Goal: Check status: Check status

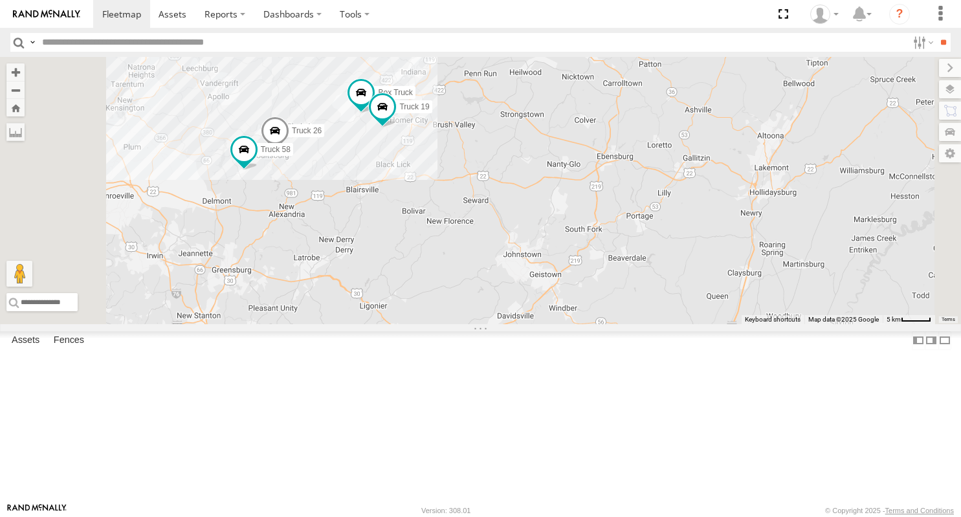
select select "**********"
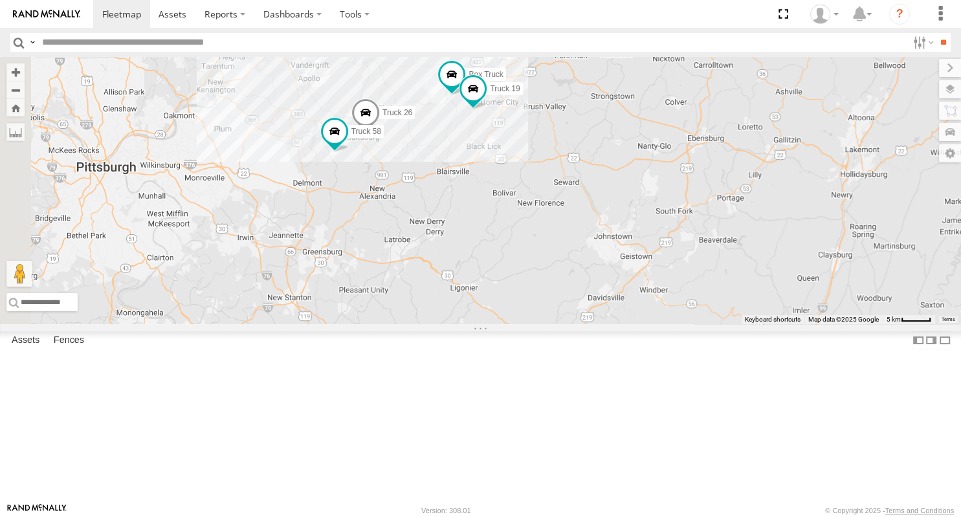
click at [592, 256] on div "Truck 26 Box Truck Truck 19 Truck 58" at bounding box center [480, 190] width 961 height 267
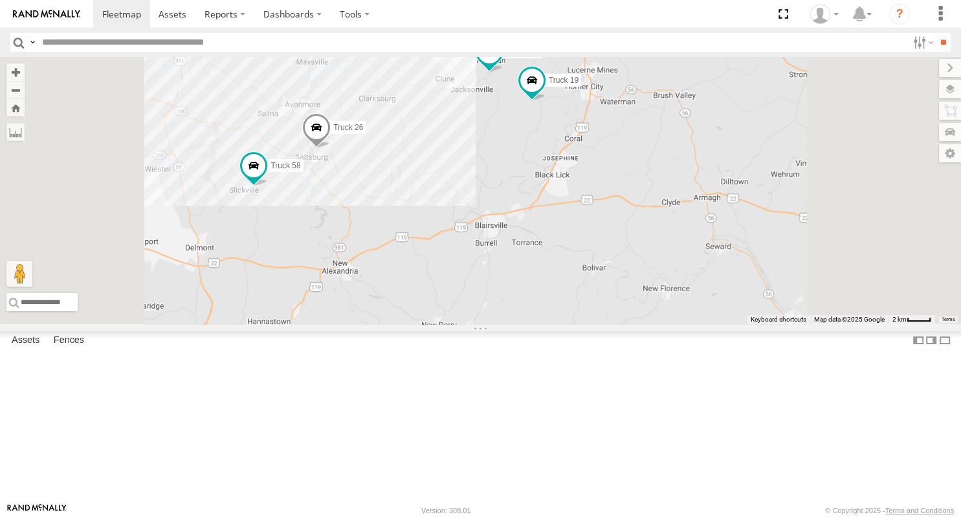
click at [500, 63] on span at bounding box center [488, 51] width 23 height 23
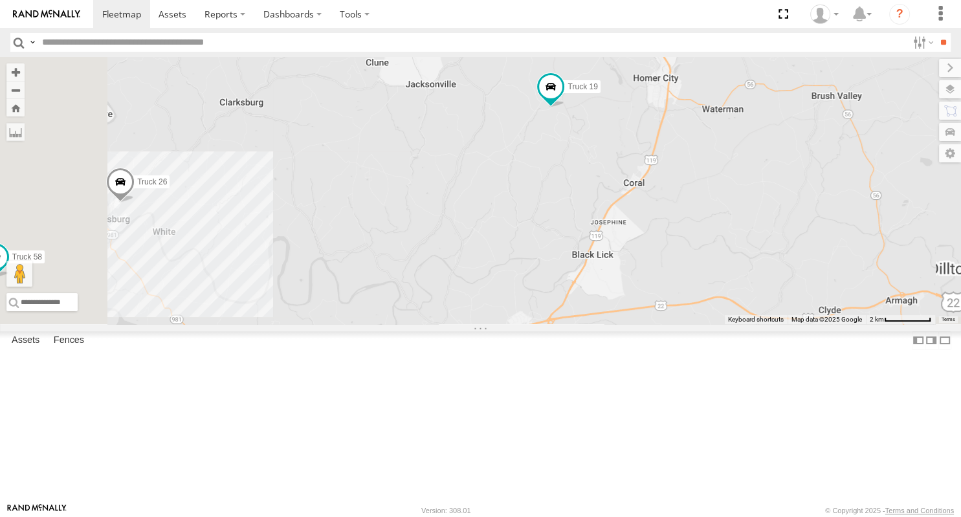
drag, startPoint x: 669, startPoint y: 267, endPoint x: 663, endPoint y: 356, distance: 88.9
click at [663, 324] on div "Truck 26 Box Truck Truck 19 Truck 58 Box Truck All Assets Route [STREET_ADDRESS…" at bounding box center [480, 190] width 961 height 267
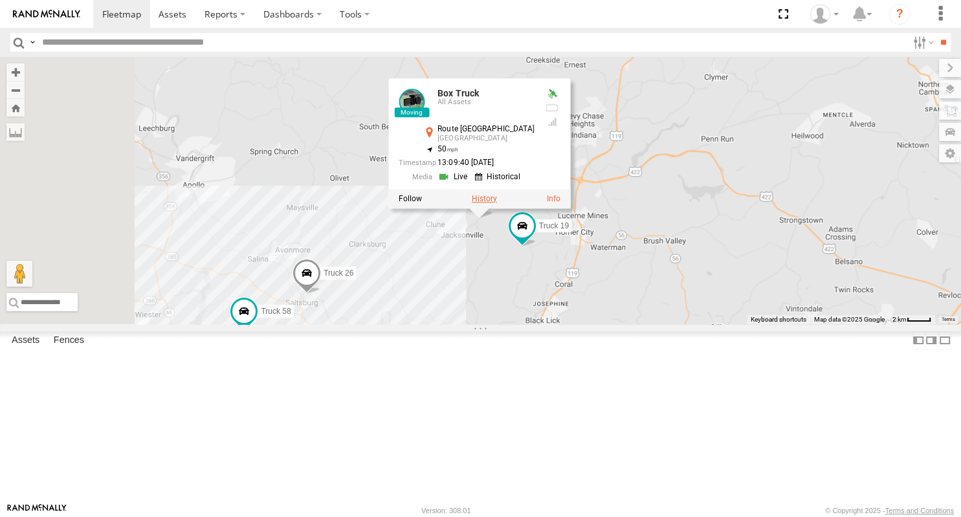
click at [496, 203] on label at bounding box center [483, 198] width 25 height 9
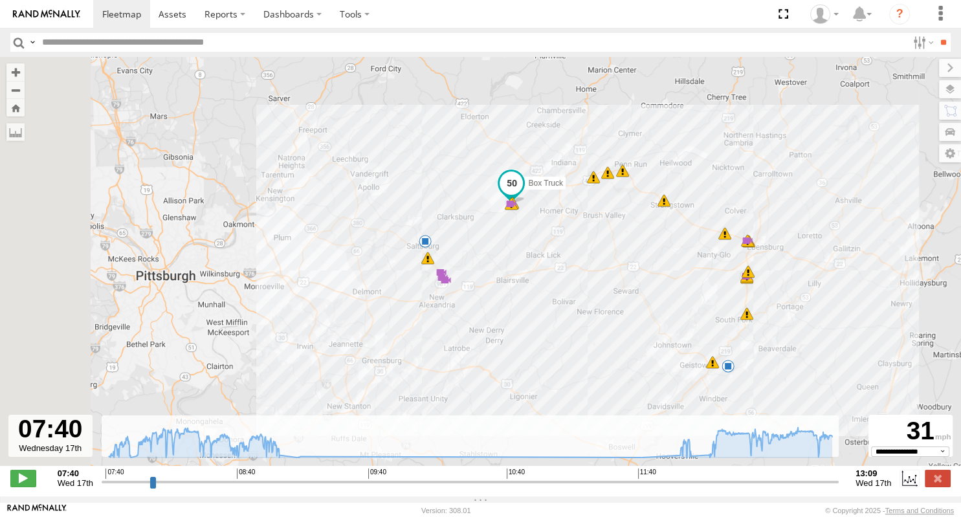
drag, startPoint x: 529, startPoint y: 234, endPoint x: 638, endPoint y: 234, distance: 109.4
click at [638, 234] on div "Box Truck 07:40 Wed 07:55 Wed 07:56 Wed 07:57 Wed 08:57 Wed 12:23 Wed 12:28 Wed…" at bounding box center [480, 268] width 961 height 423
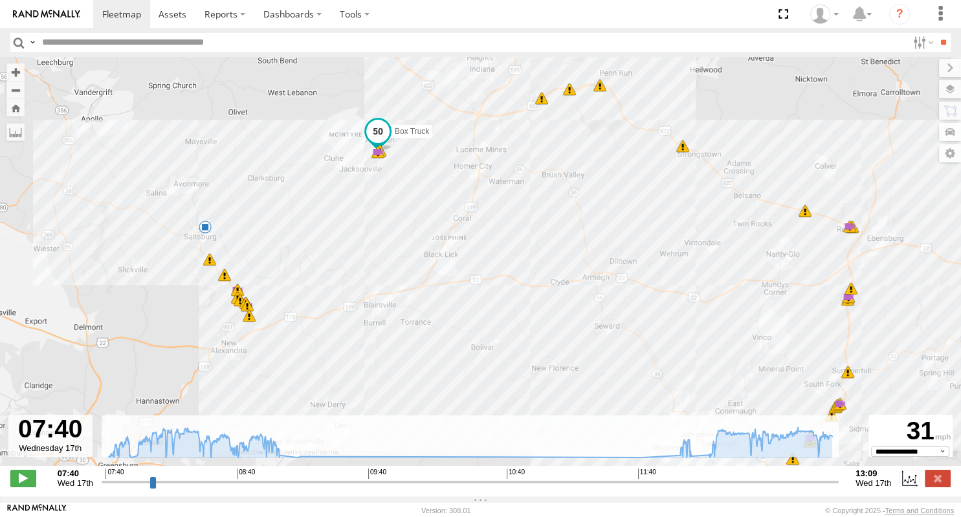
drag, startPoint x: 522, startPoint y: 271, endPoint x: 415, endPoint y: 209, distance: 123.2
click at [415, 209] on div "Box Truck 07:40 Wed 07:55 Wed 07:56 Wed 07:57 Wed 08:57 Wed 12:23 Wed 12:28 Wed…" at bounding box center [480, 268] width 961 height 423
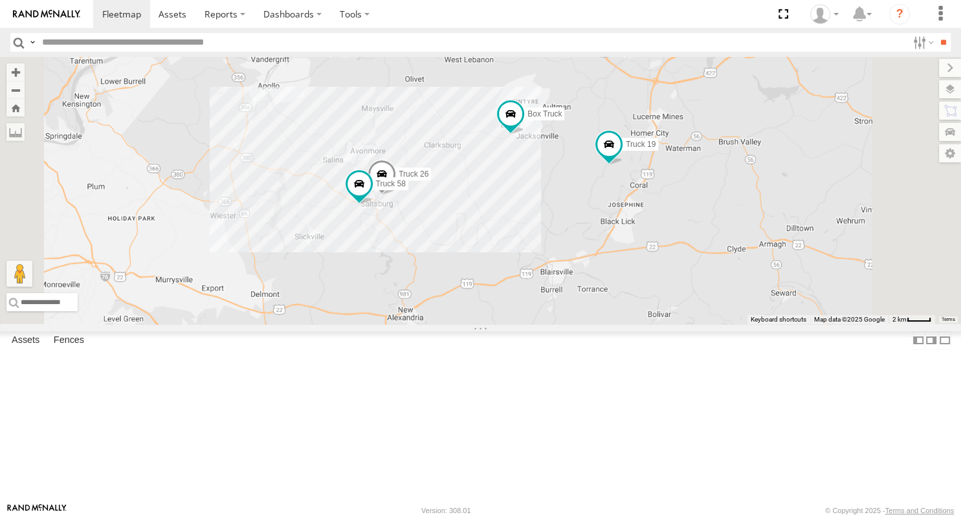
drag, startPoint x: 651, startPoint y: 308, endPoint x: 666, endPoint y: 304, distance: 16.0
click at [666, 304] on div "Truck 26 Box Truck Truck 19 Truck 58" at bounding box center [480, 190] width 961 height 267
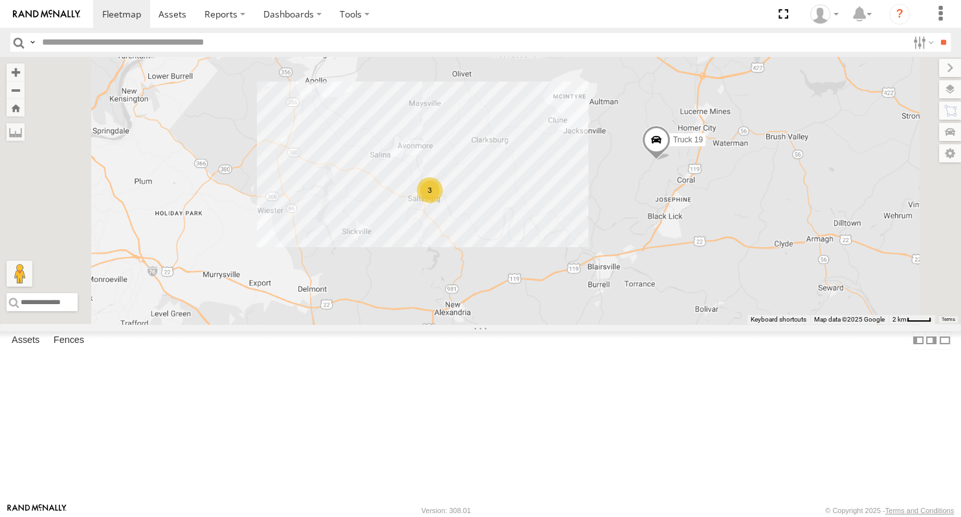
drag, startPoint x: 726, startPoint y: 221, endPoint x: 744, endPoint y: 215, distance: 19.9
click at [744, 215] on div "3 Truck 19" at bounding box center [480, 190] width 961 height 267
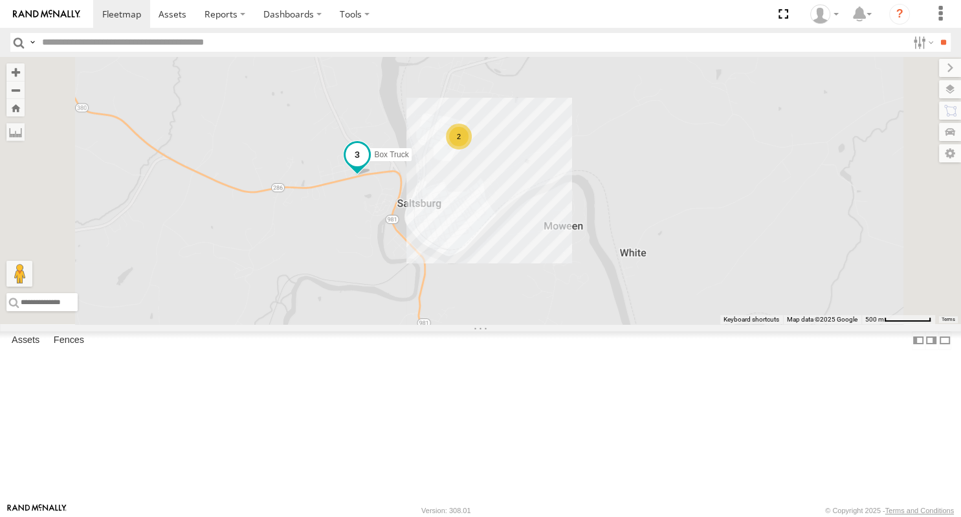
click at [372, 175] on span at bounding box center [357, 157] width 28 height 35
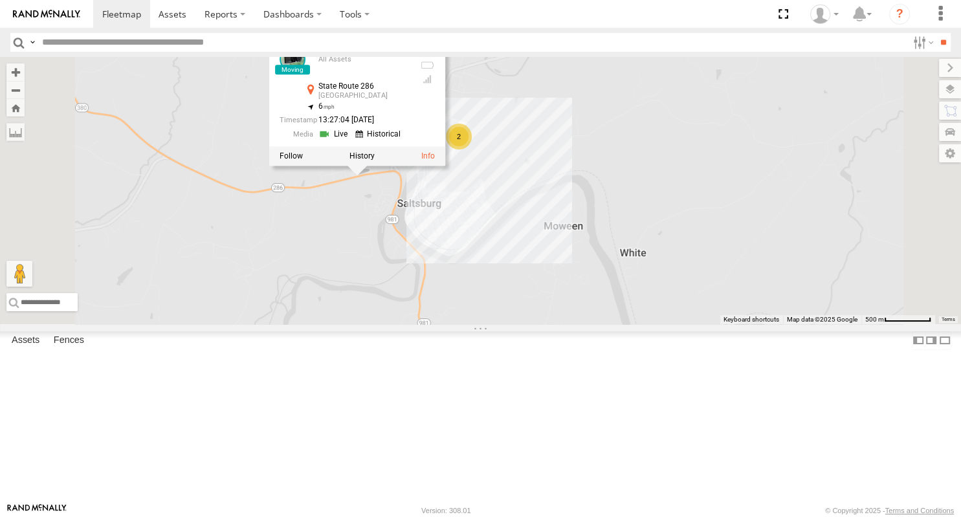
click at [628, 324] on div "Truck 19 Box Truck 2 Box Truck All Assets State Route 286 Saltsburg 40.48926 , …" at bounding box center [480, 190] width 961 height 267
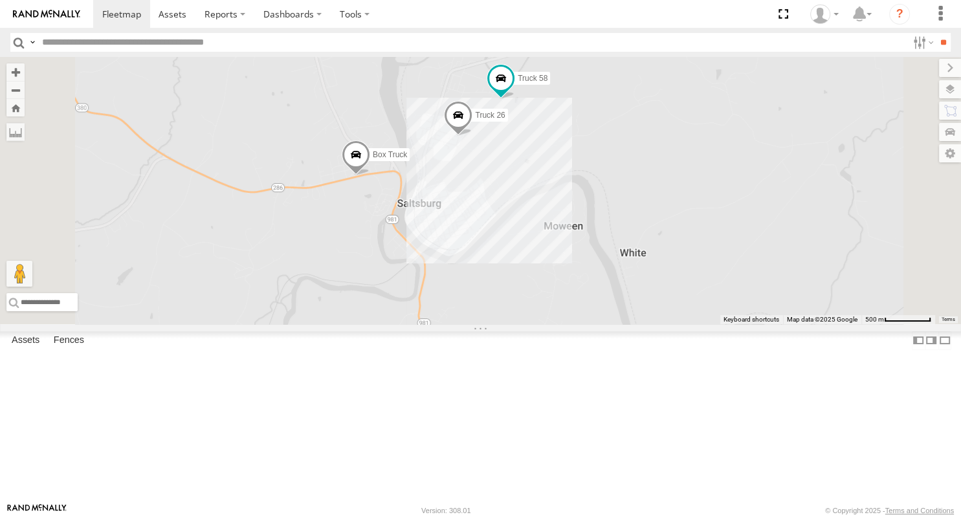
click at [370, 175] on span at bounding box center [355, 157] width 28 height 35
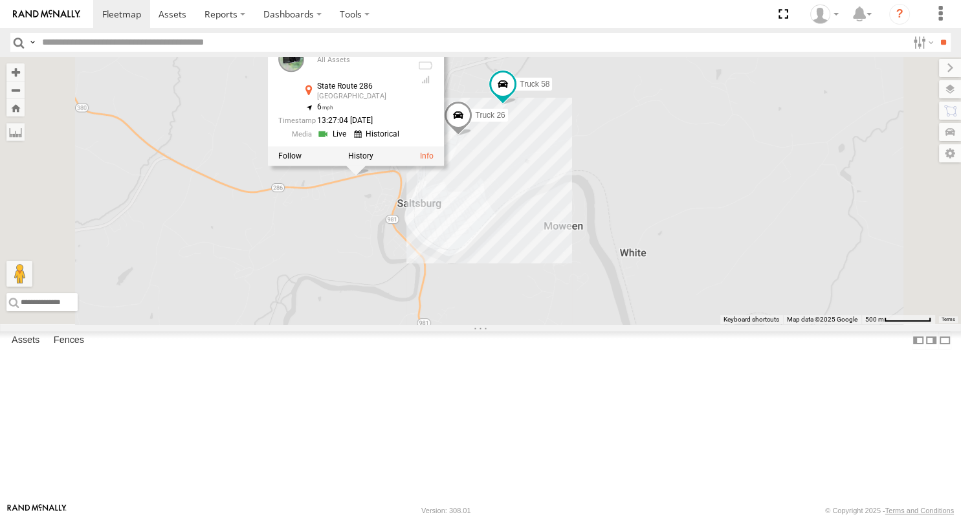
click at [514, 317] on div "Truck 26 Box Truck Truck 58 Box Truck All Assets State Route 286 Saltsburg 40.4…" at bounding box center [480, 190] width 961 height 267
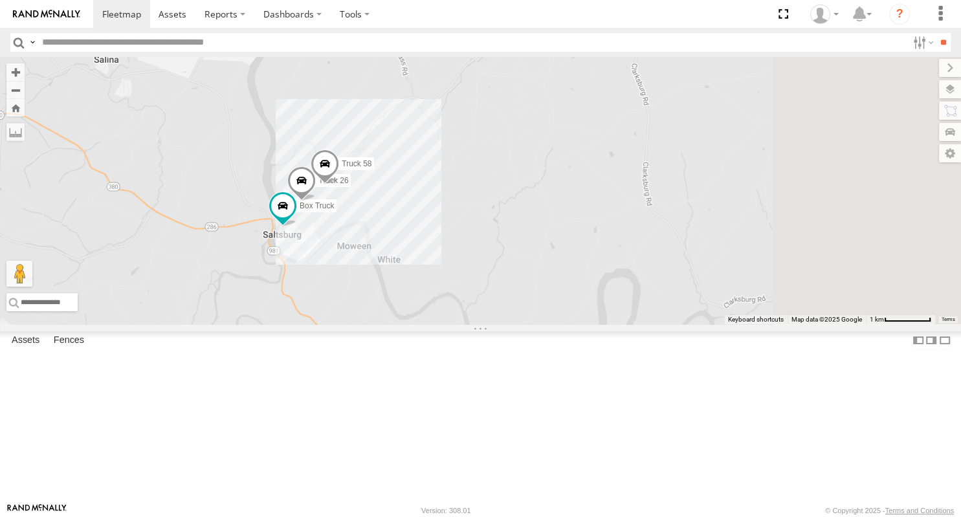
drag, startPoint x: 716, startPoint y: 389, endPoint x: 369, endPoint y: 359, distance: 348.3
click at [369, 324] on div "Truck 26 Box Truck Truck 58" at bounding box center [480, 190] width 961 height 267
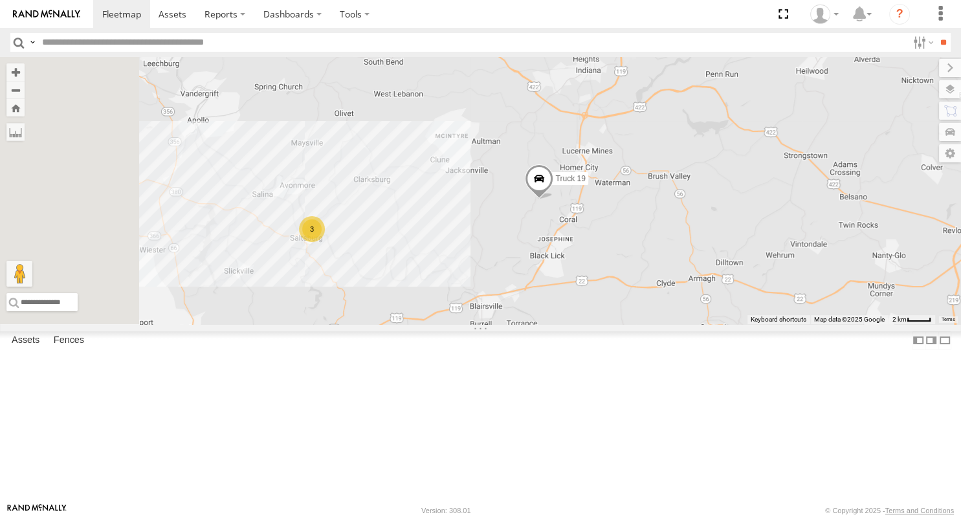
drag, startPoint x: 504, startPoint y: 329, endPoint x: 618, endPoint y: 331, distance: 113.9
click at [618, 324] on div "3 Truck 19" at bounding box center [480, 190] width 961 height 267
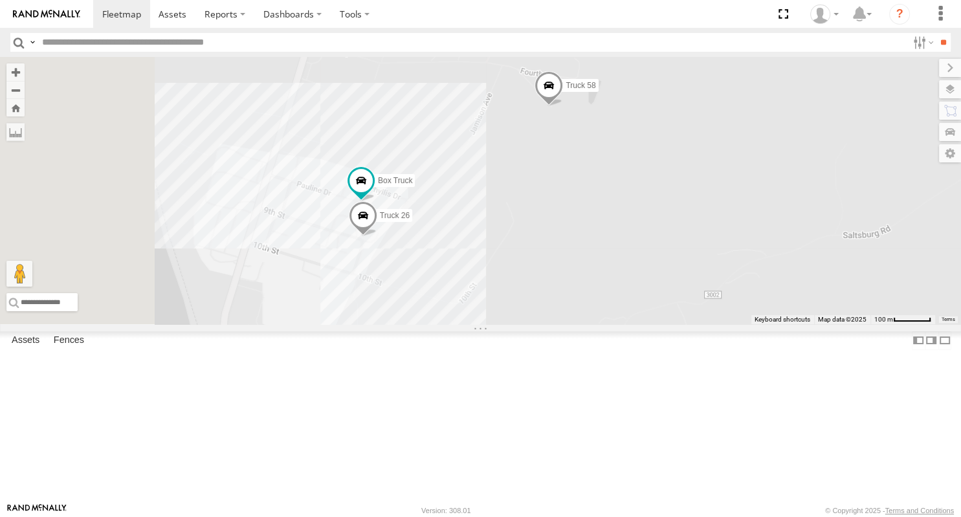
drag, startPoint x: 662, startPoint y: 353, endPoint x: 671, endPoint y: 354, distance: 9.1
click at [671, 324] on div "Truck 19 Truck 58 Truck 26 Box Truck" at bounding box center [480, 190] width 961 height 267
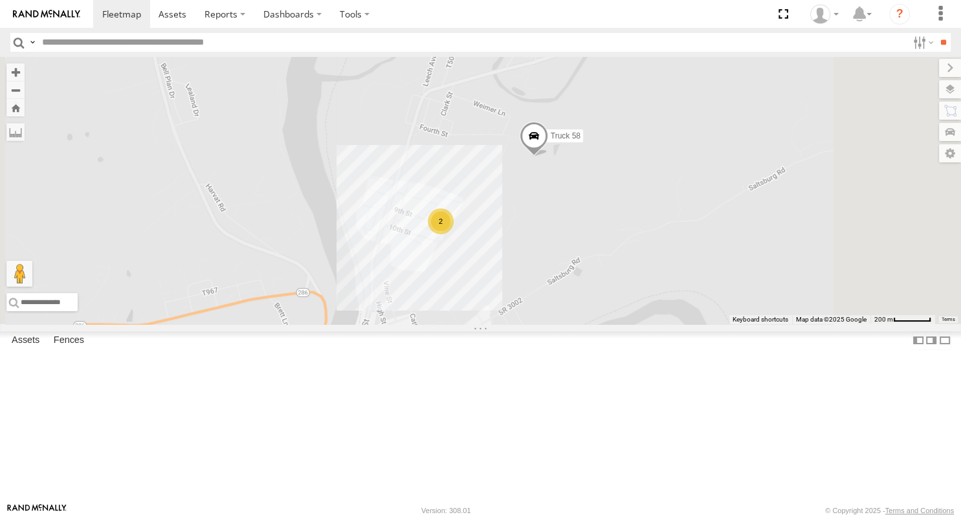
drag, startPoint x: 660, startPoint y: 408, endPoint x: 675, endPoint y: 311, distance: 97.7
click at [675, 311] on div "Truck 19 Truck 58 2" at bounding box center [480, 190] width 961 height 267
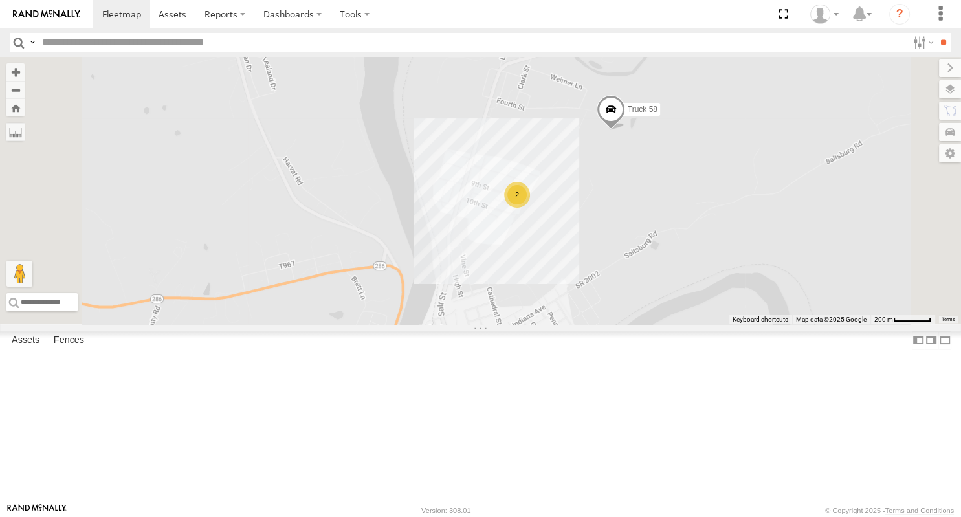
drag, startPoint x: 804, startPoint y: 412, endPoint x: 765, endPoint y: 351, distance: 72.2
click at [765, 324] on div "Truck 19 Truck 58 2" at bounding box center [480, 190] width 961 height 267
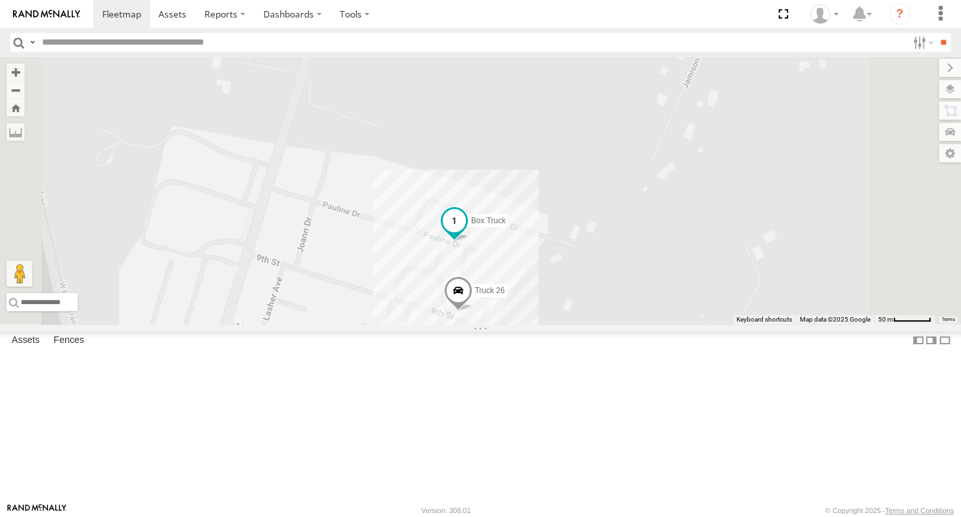
click at [469, 241] on span at bounding box center [454, 223] width 28 height 35
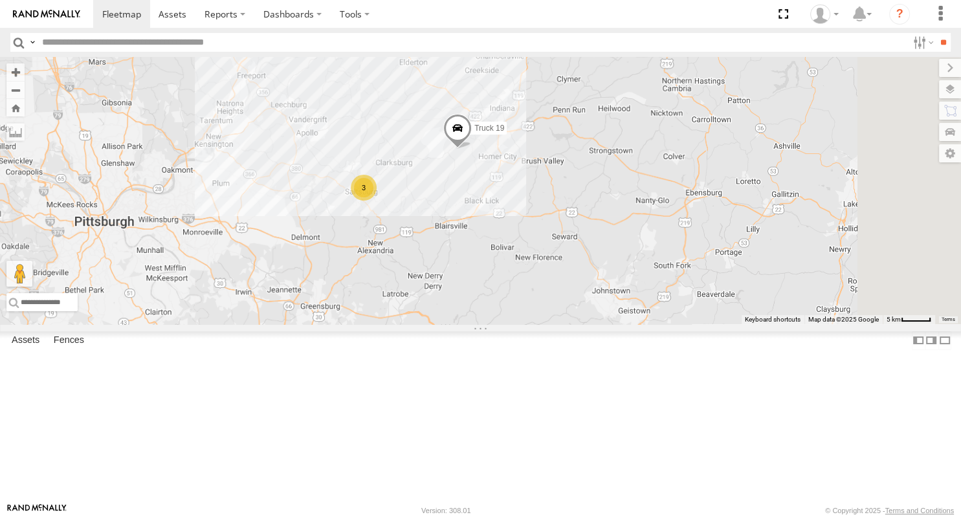
drag, startPoint x: 737, startPoint y: 295, endPoint x: 568, endPoint y: 322, distance: 171.8
click at [568, 322] on div "3 Truck 19" at bounding box center [480, 190] width 961 height 267
